Goal: Check status: Check status

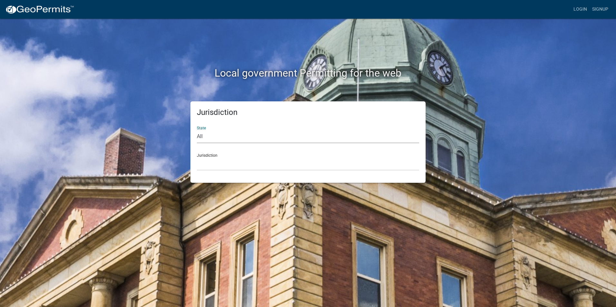
click at [210, 134] on select "All [US_STATE] [US_STATE] [US_STATE] [US_STATE] [US_STATE] [US_STATE] [US_STATE…" at bounding box center [308, 136] width 222 height 13
select select "[US_STATE]"
click at [197, 130] on select "All [US_STATE] [US_STATE] [US_STATE] [US_STATE] [US_STATE] [US_STATE] [US_STATE…" at bounding box center [308, 136] width 222 height 13
click at [218, 162] on select "City of [GEOGRAPHIC_DATA], [US_STATE] City of [GEOGRAPHIC_DATA], [US_STATE] Cit…" at bounding box center [308, 163] width 222 height 13
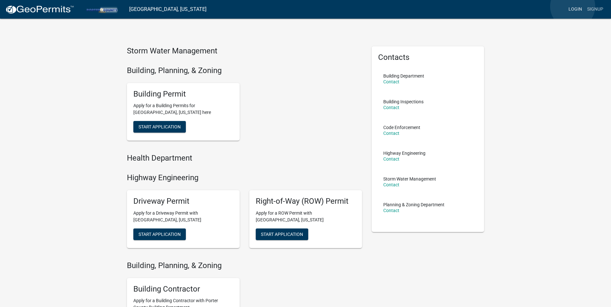
click at [572, 6] on link "Login" at bounding box center [575, 9] width 19 height 12
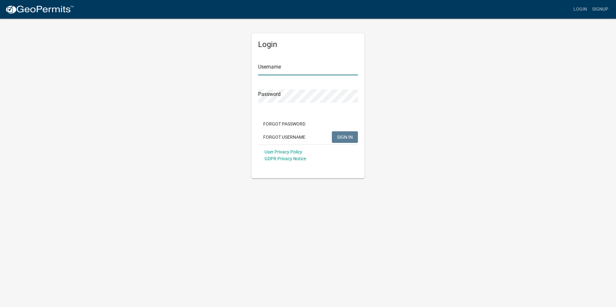
type input "assuredinsulation"
click at [346, 134] on button "SIGN IN" at bounding box center [345, 137] width 26 height 12
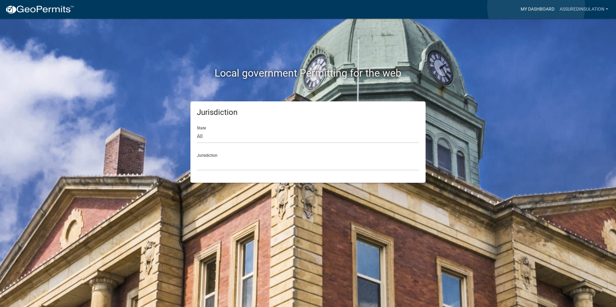
click at [536, 6] on link "My Dashboard" at bounding box center [537, 9] width 39 height 12
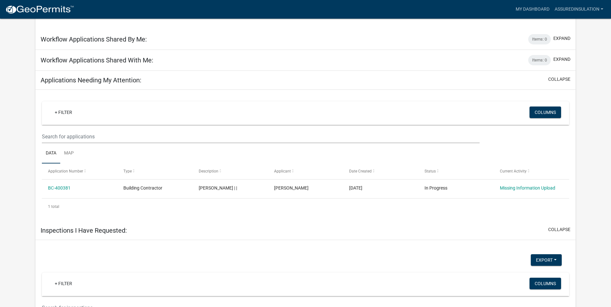
scroll to position [197, 0]
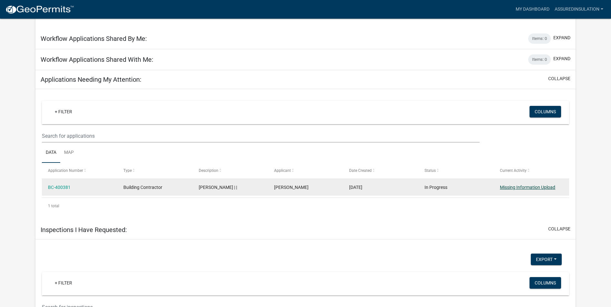
click at [536, 187] on link "Missing Information Upload" at bounding box center [527, 187] width 55 height 5
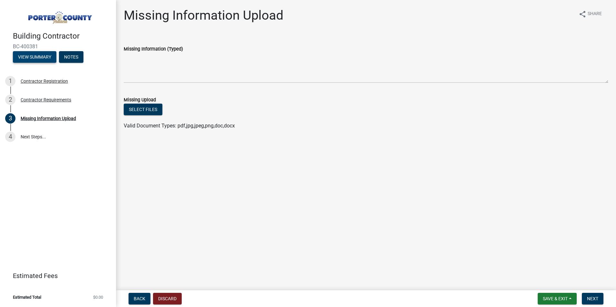
click at [30, 57] on button "View Summary" at bounding box center [34, 57] width 43 height 12
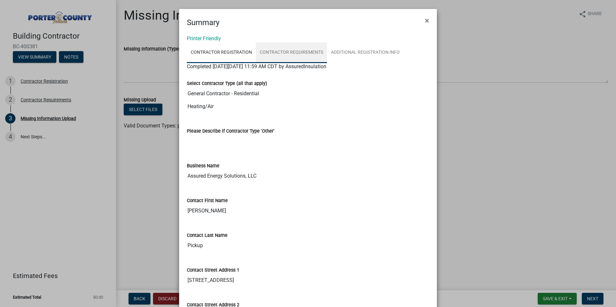
click at [292, 52] on link "Contractor Requirements" at bounding box center [291, 52] width 71 height 21
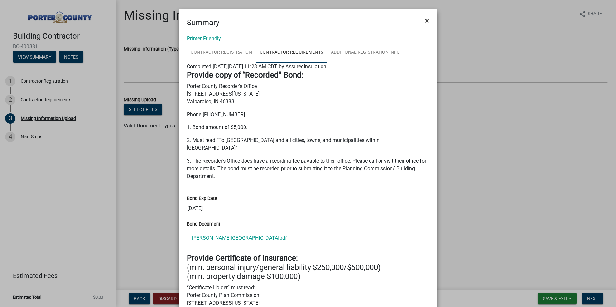
click at [426, 21] on span "×" at bounding box center [427, 20] width 4 height 9
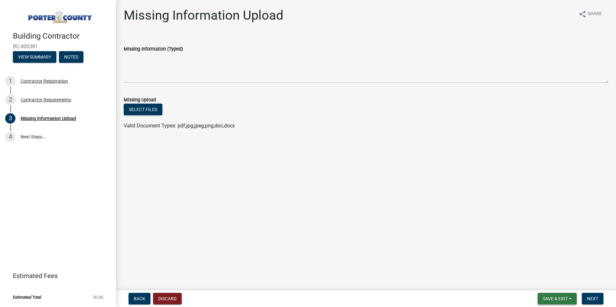
click at [550, 301] on span "Save & Exit" at bounding box center [555, 298] width 25 height 5
click at [545, 283] on button "Save & Exit" at bounding box center [551, 281] width 52 height 15
